Goal: Transaction & Acquisition: Subscribe to service/newsletter

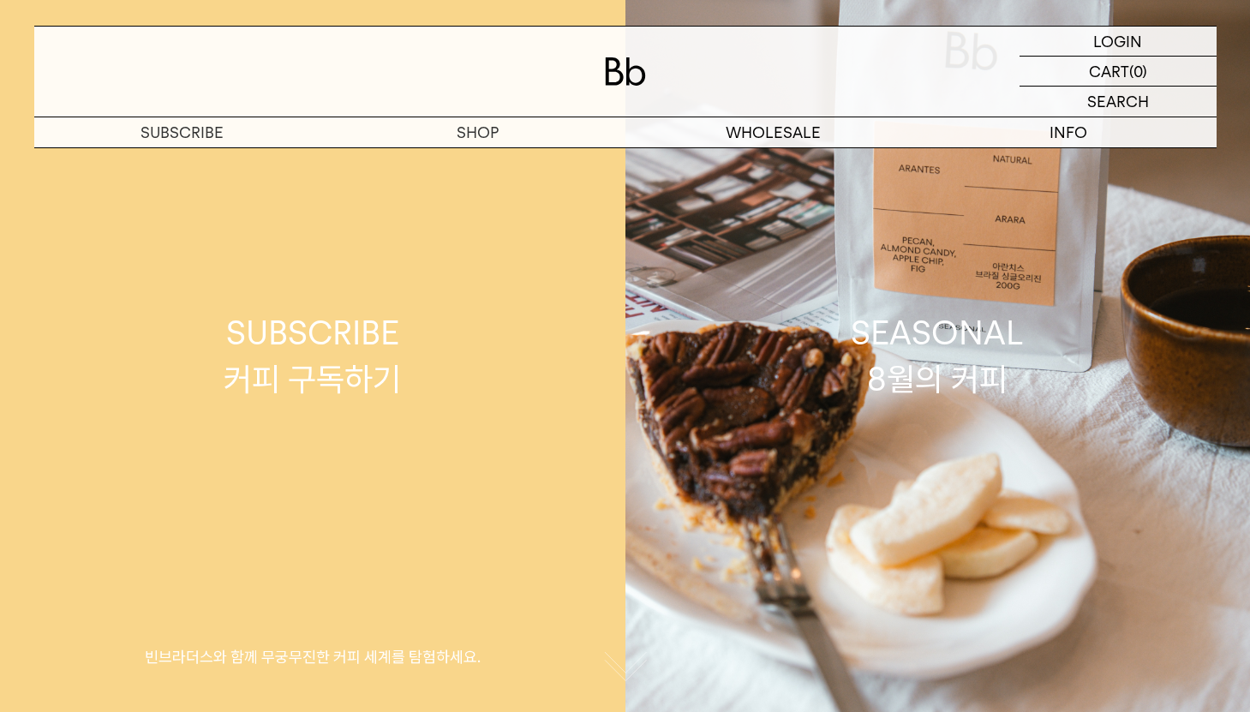
click at [350, 359] on div "SUBSCRIBE 커피 구독하기" at bounding box center [312, 355] width 177 height 91
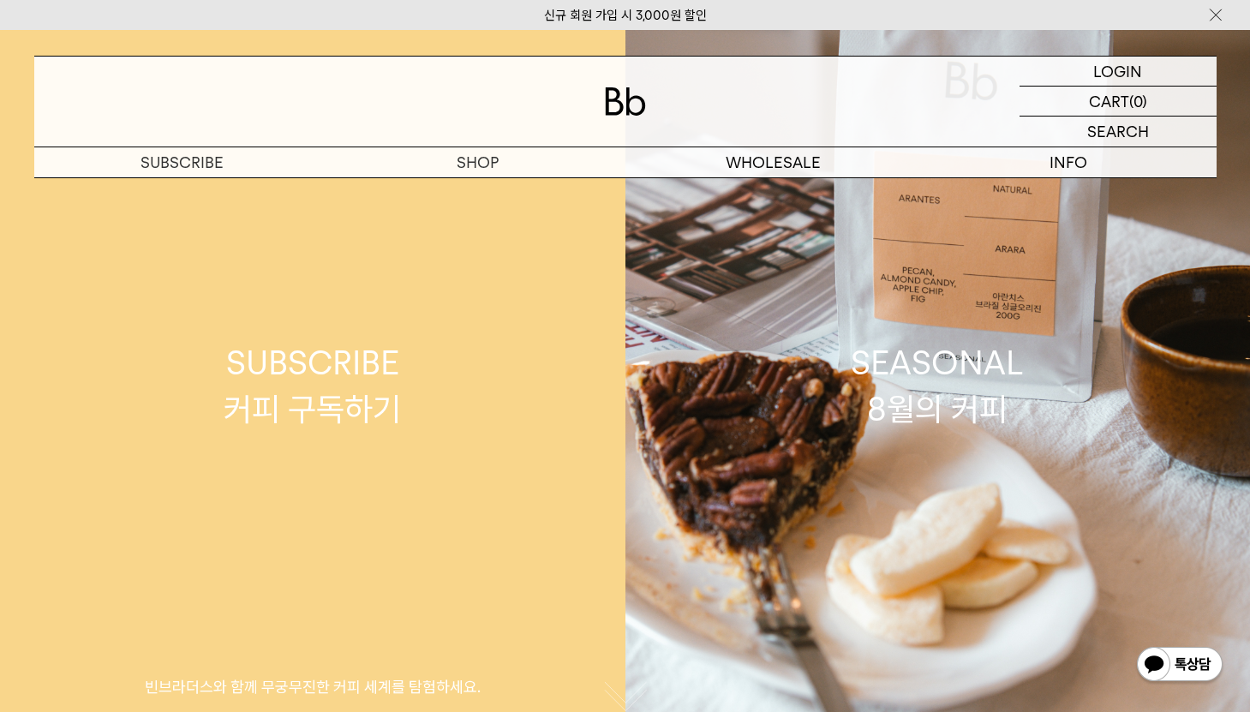
scroll to position [21, 0]
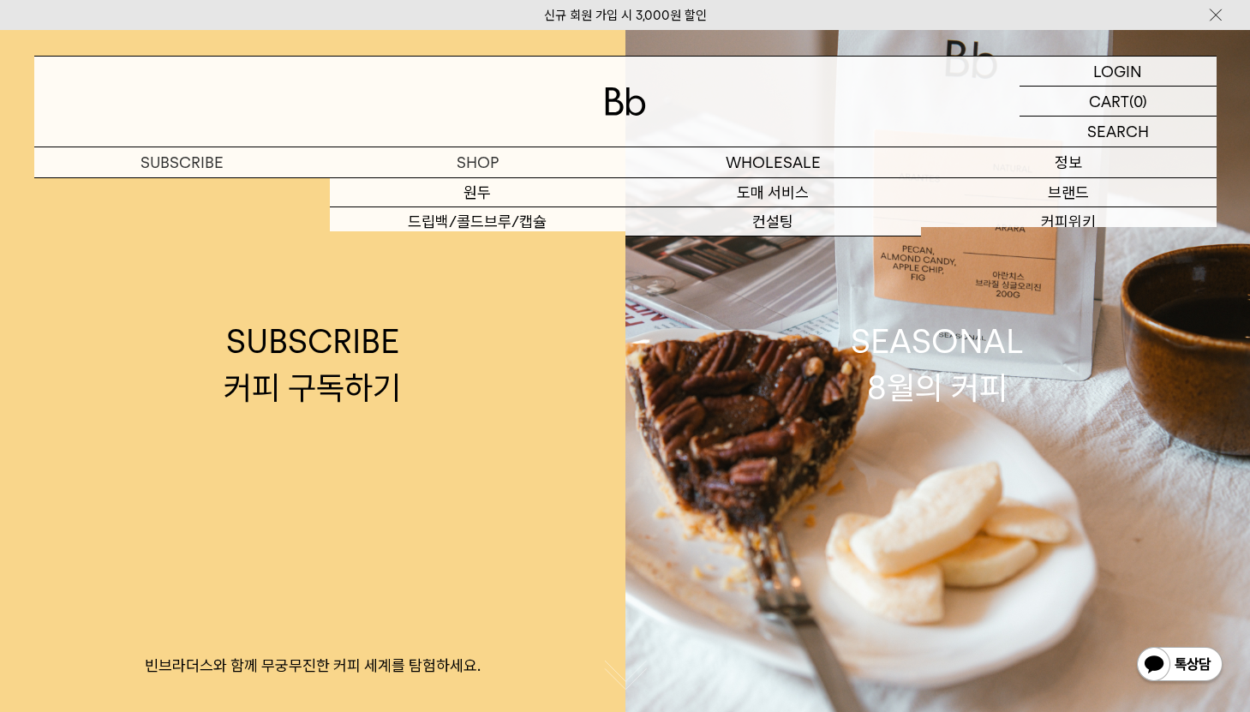
click at [1050, 158] on p "정보" at bounding box center [1069, 162] width 296 height 30
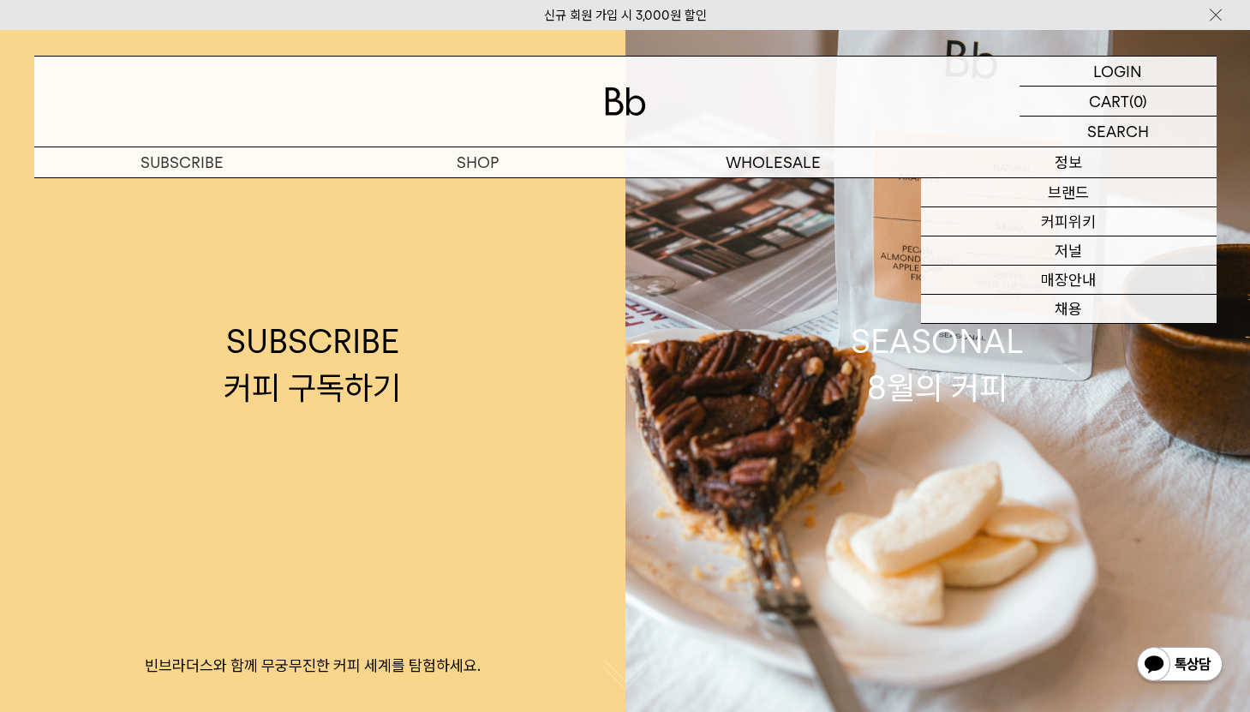
click at [1072, 157] on p "정보" at bounding box center [1069, 162] width 296 height 30
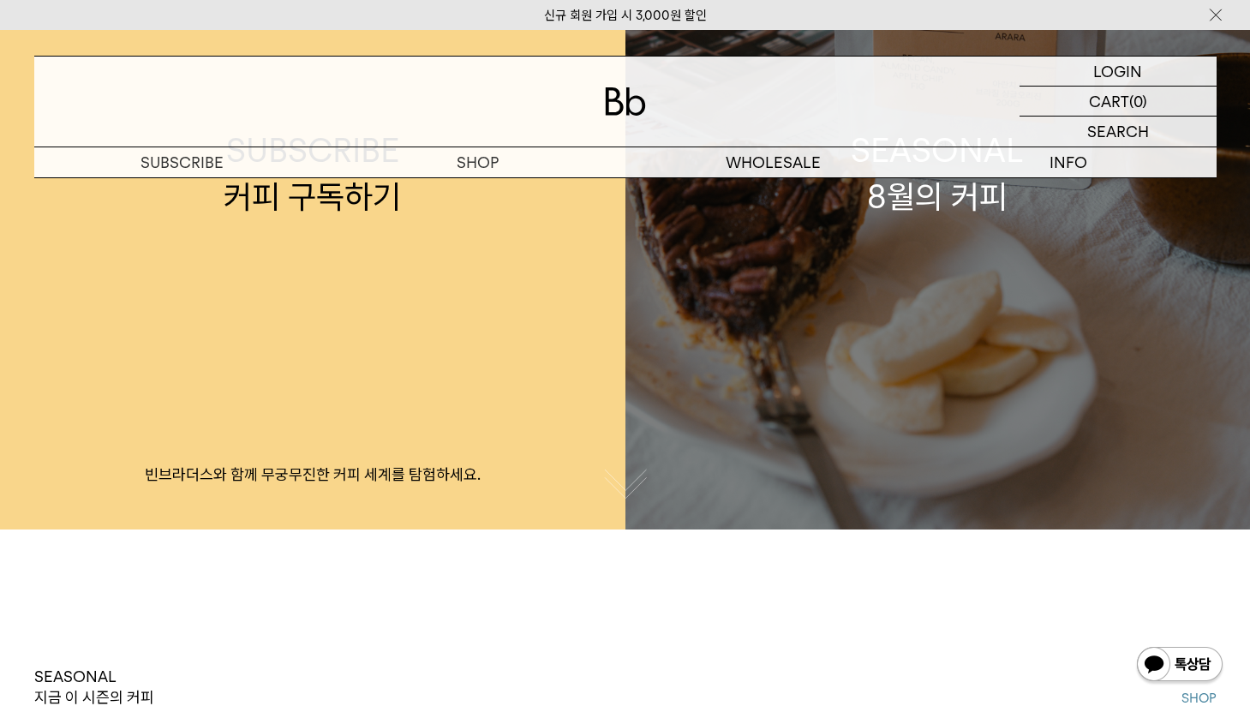
scroll to position [0, 0]
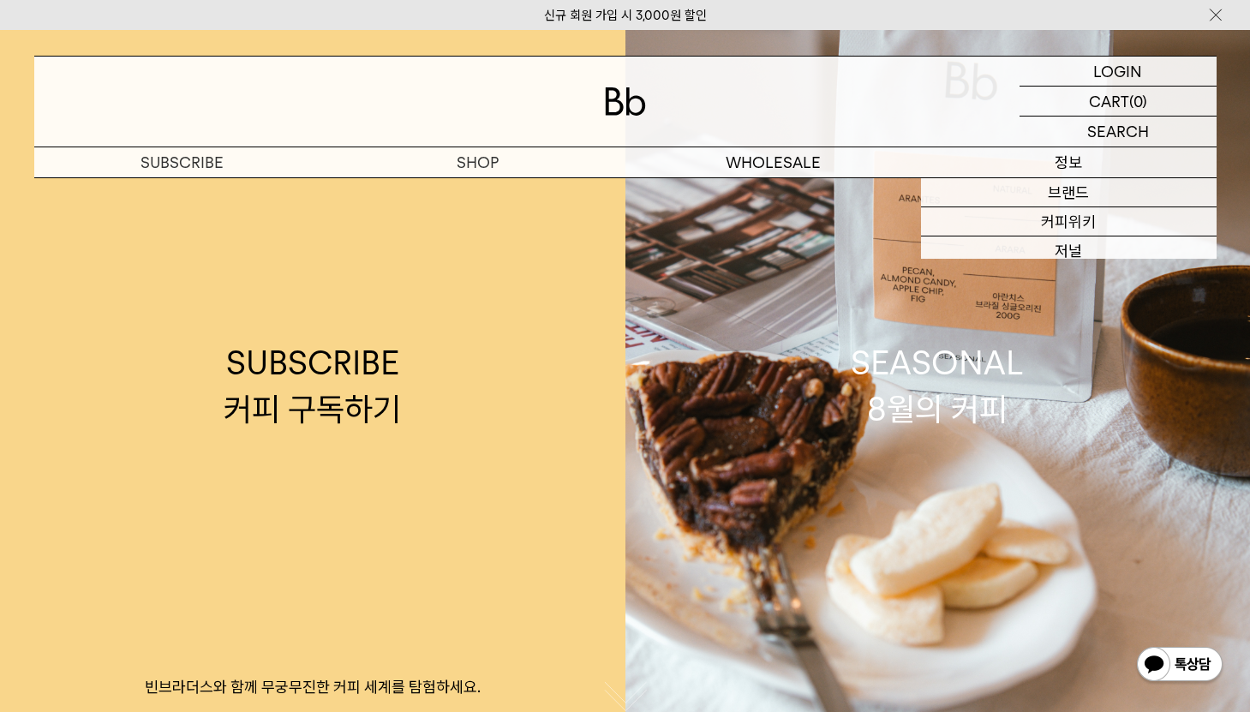
click at [1094, 169] on p "정보" at bounding box center [1069, 162] width 296 height 30
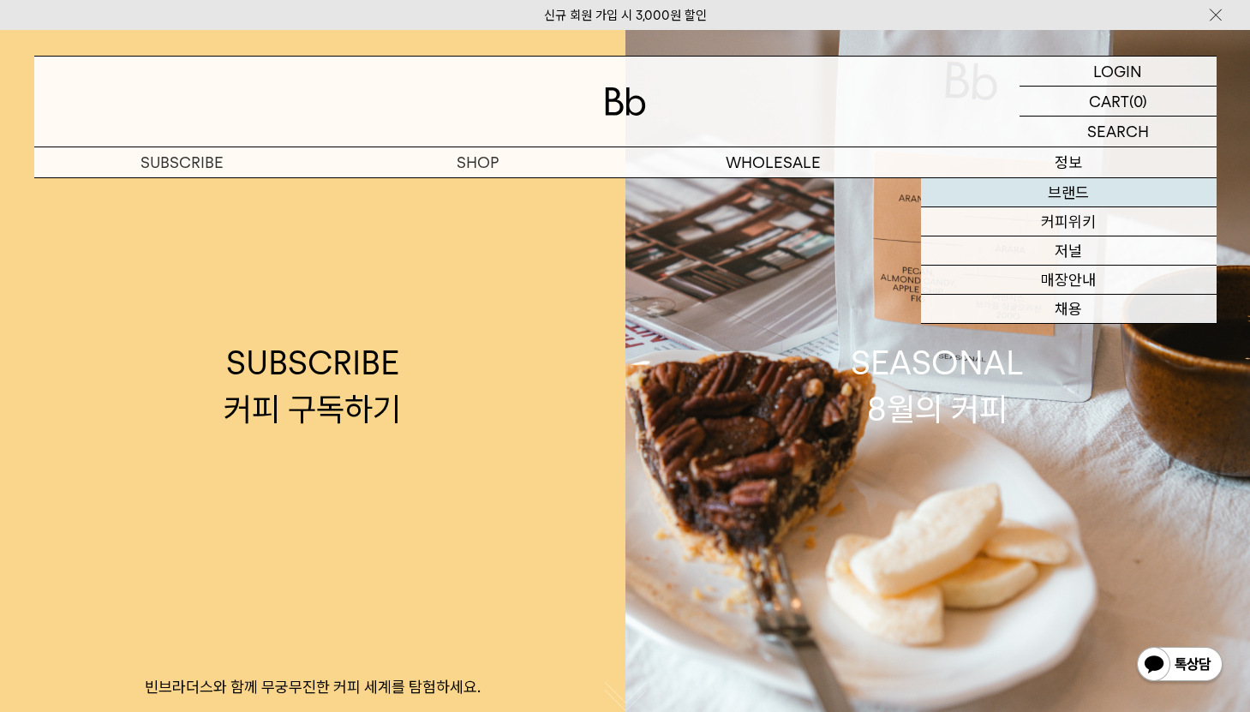
click at [1073, 196] on link "브랜드" at bounding box center [1069, 192] width 296 height 29
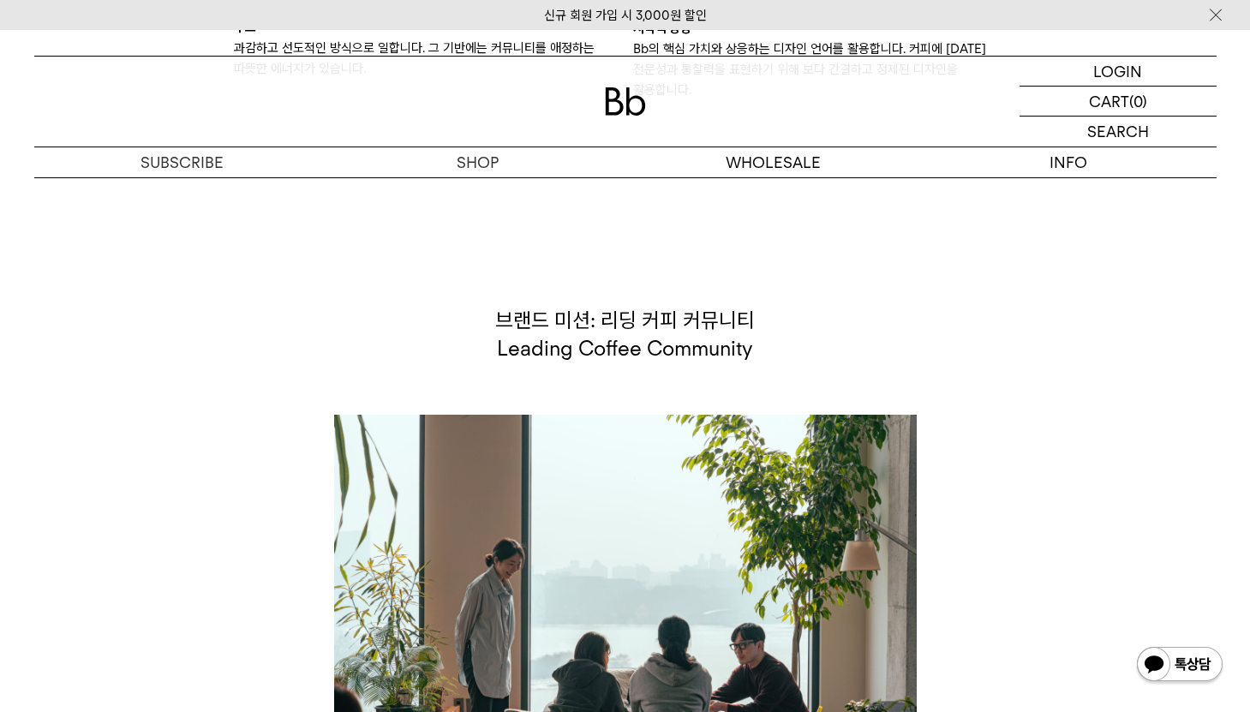
scroll to position [3508, 0]
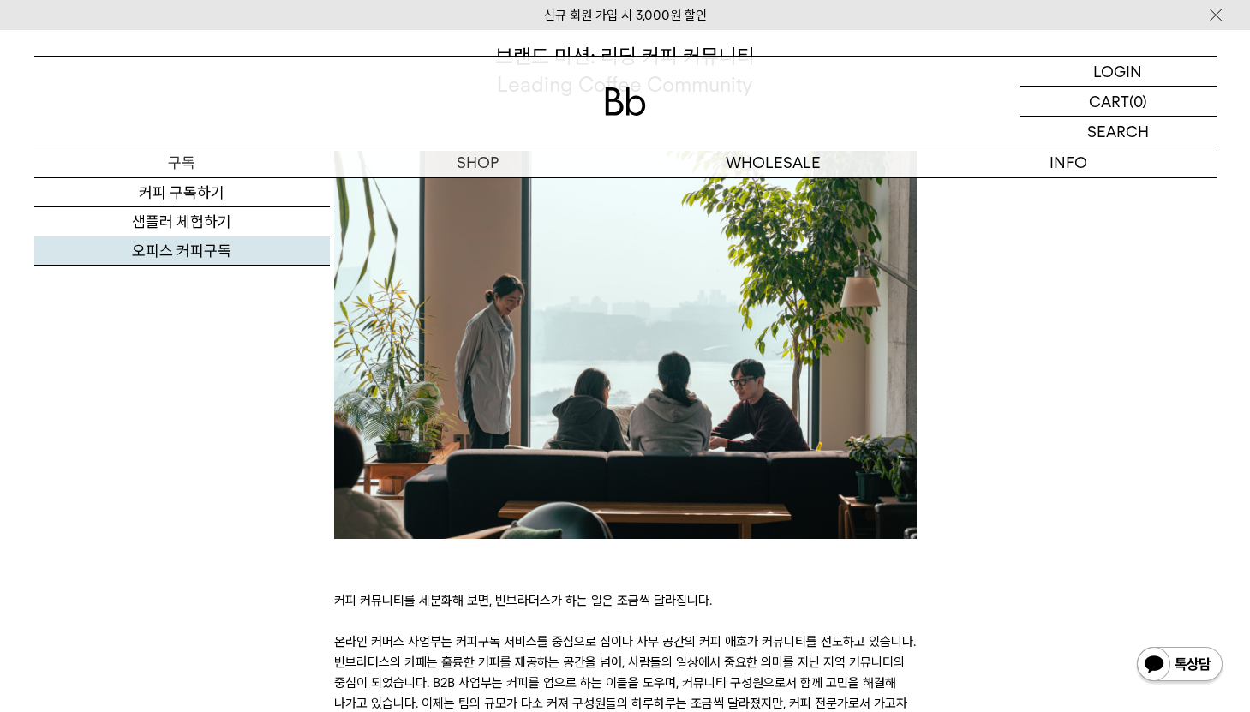
click at [194, 258] on link "오피스 커피구독" at bounding box center [182, 250] width 296 height 29
